Goal: Information Seeking & Learning: Learn about a topic

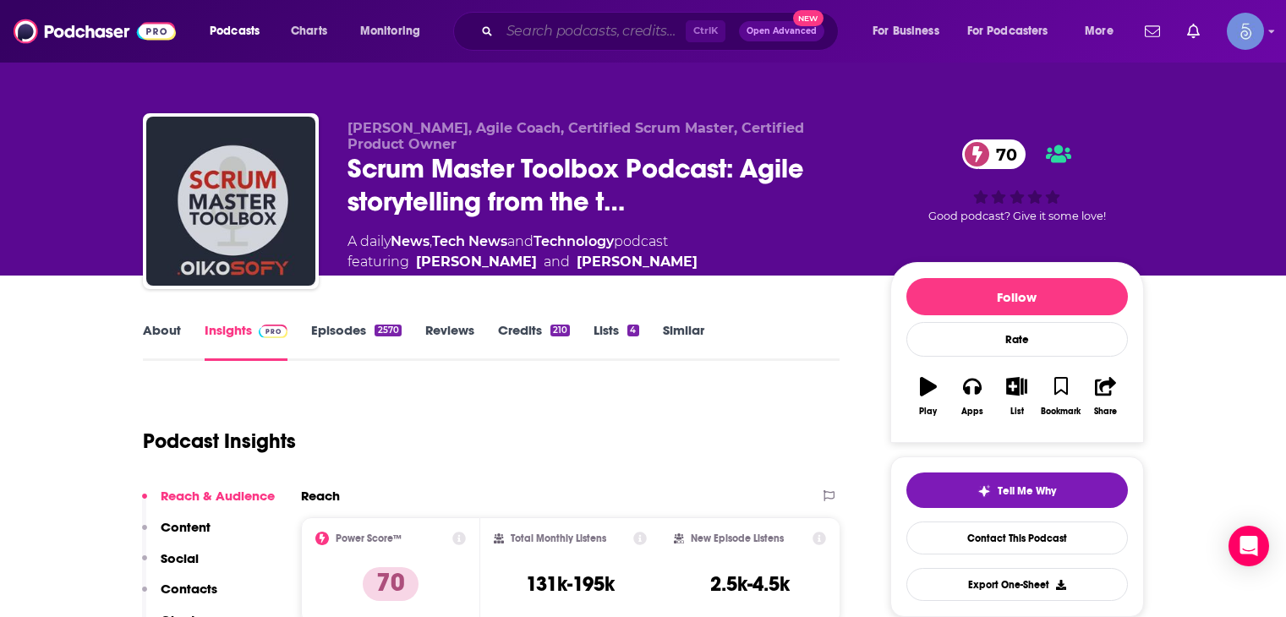
click at [653, 26] on input "Search podcasts, credits, & more..." at bounding box center [593, 31] width 186 height 27
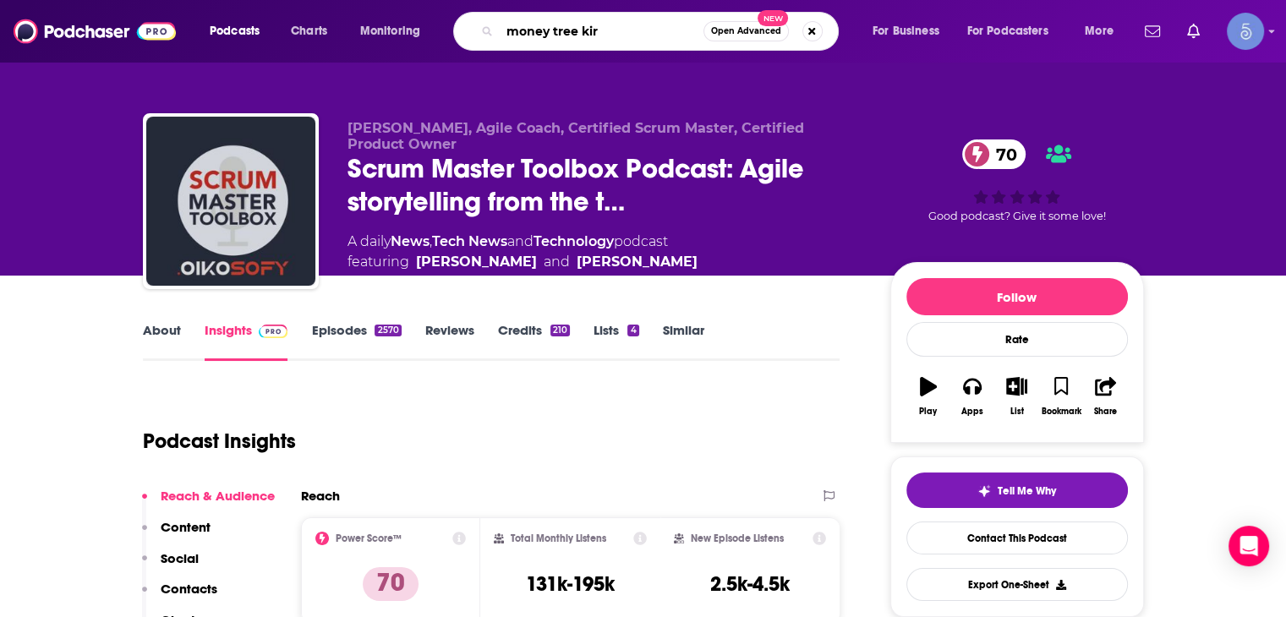
type input "money tree [PERSON_NAME]"
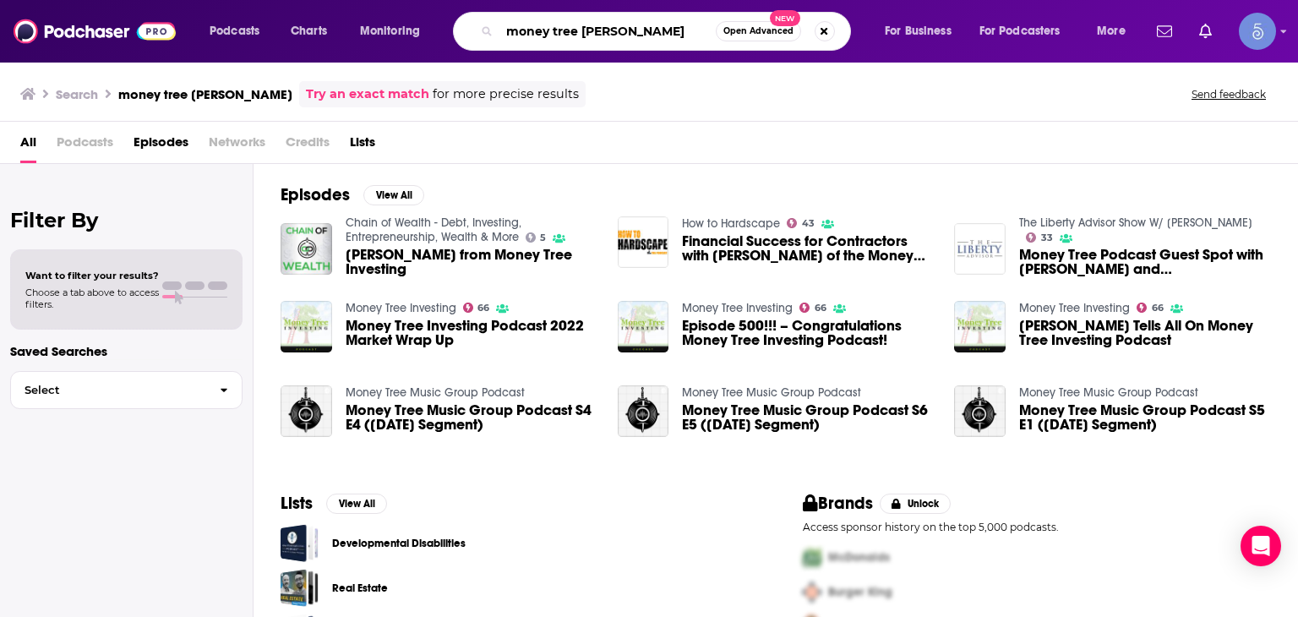
drag, startPoint x: 606, startPoint y: 32, endPoint x: 576, endPoint y: 25, distance: 31.4
click at [576, 25] on input "money tree [PERSON_NAME]" at bounding box center [608, 31] width 216 height 27
type input "money tree"
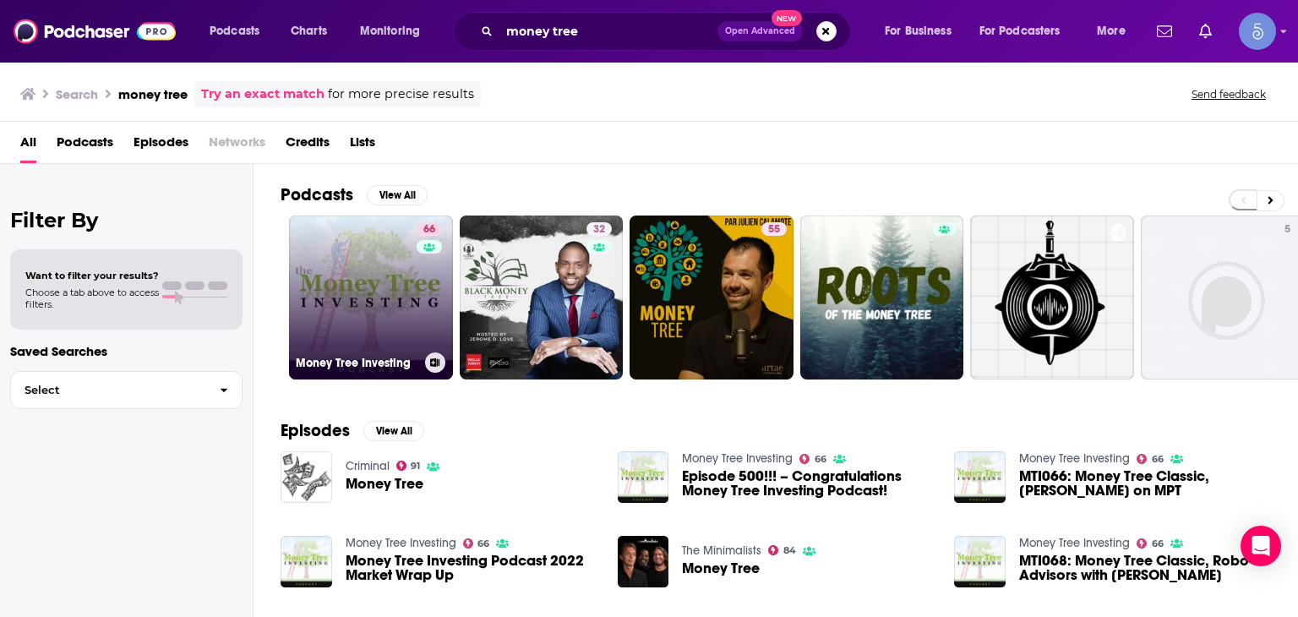
click at [374, 307] on link "66 Money Tree Investing" at bounding box center [371, 298] width 164 height 164
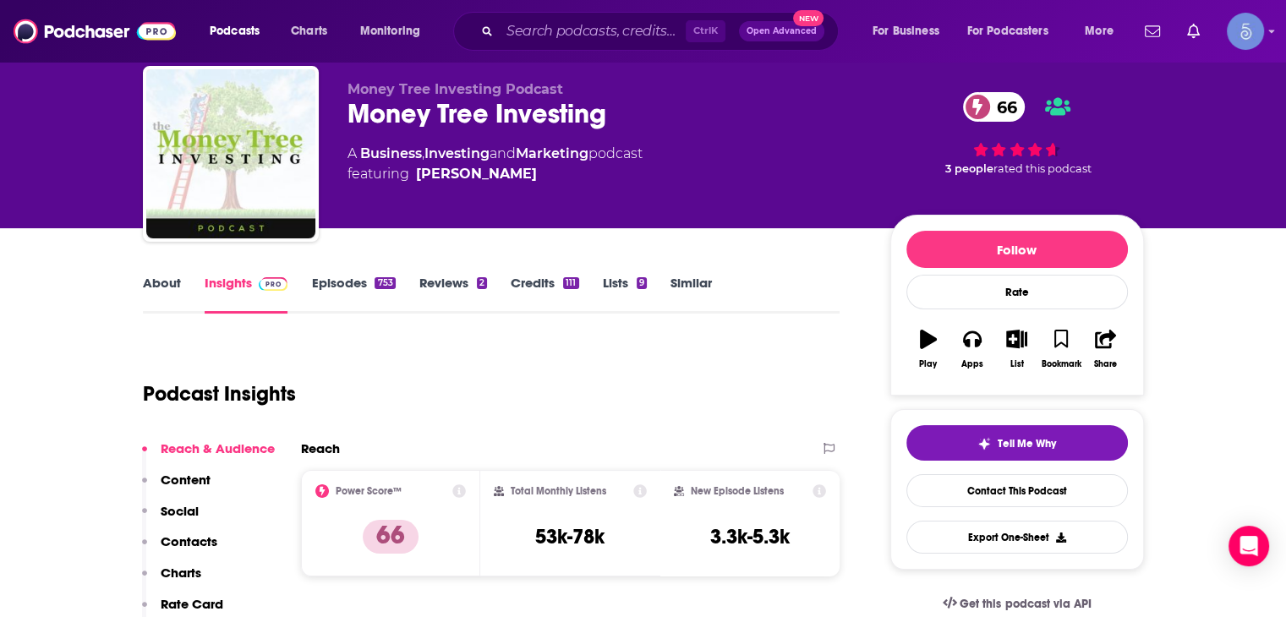
scroll to position [85, 0]
